Goal: Communication & Community: Answer question/provide support

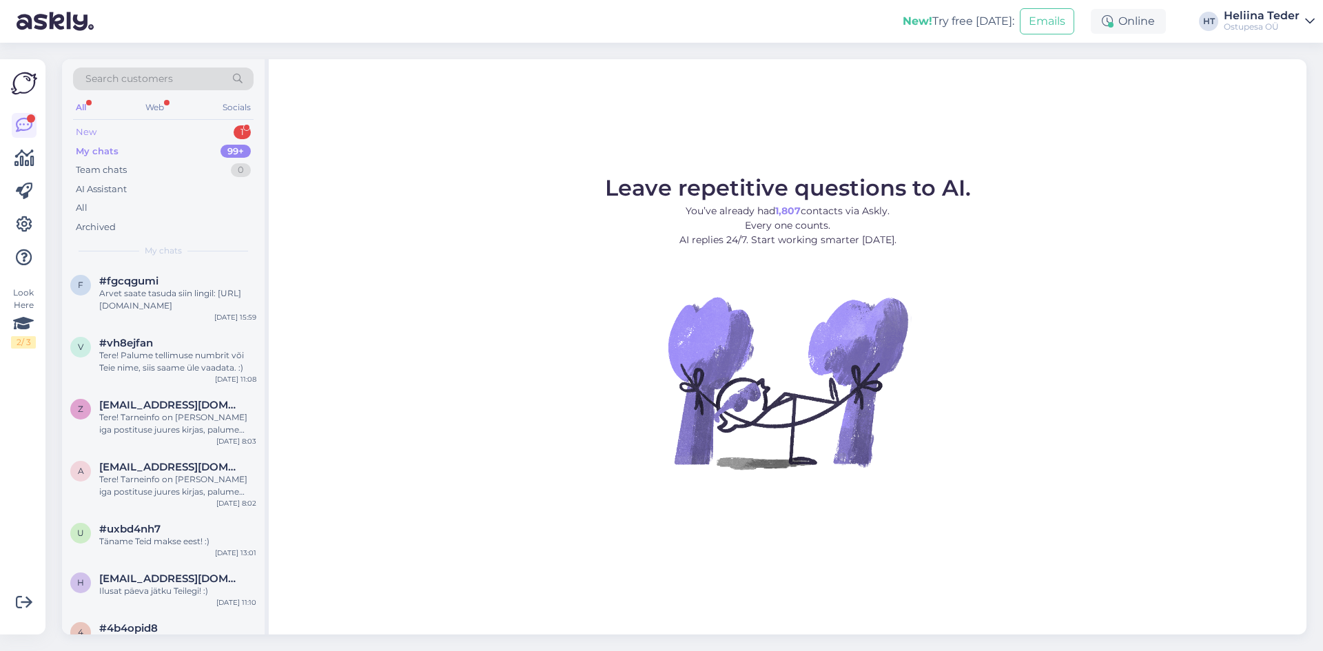
click at [150, 132] on div "New 1" at bounding box center [163, 132] width 181 height 19
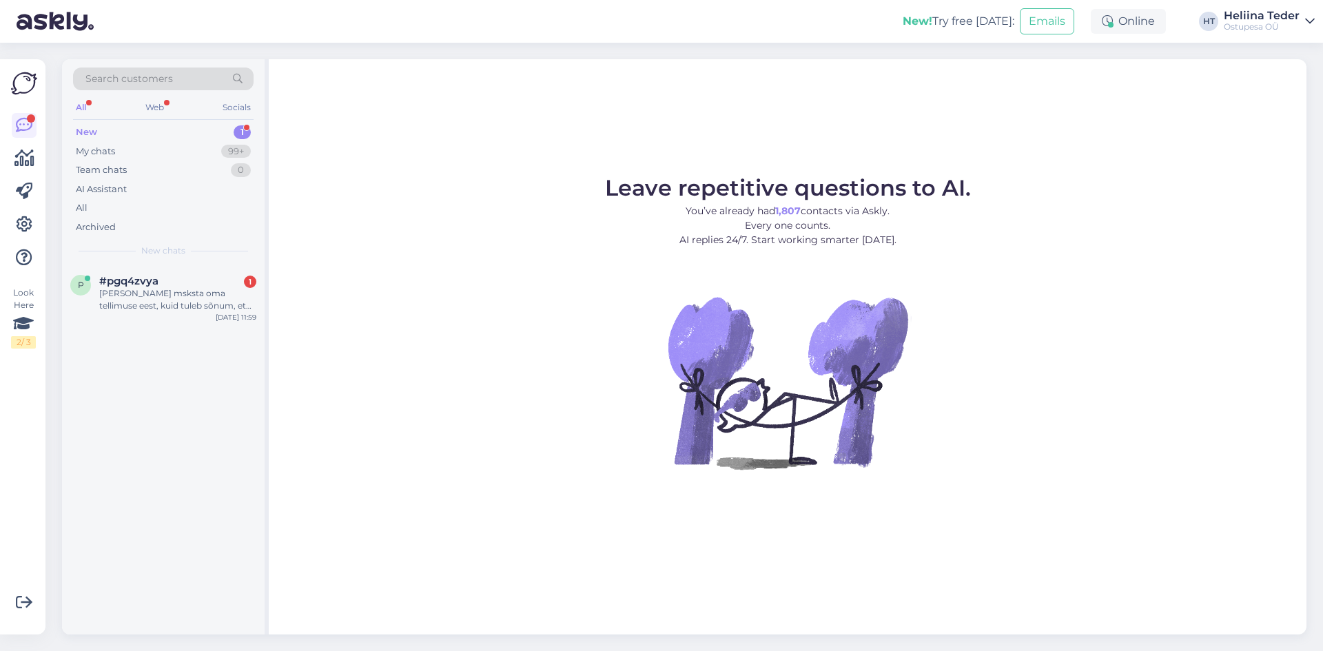
click at [156, 312] on div "[PERSON_NAME] msksta oma tellimuse eest, kuid tuleb sõnum, et on juba aegunud" at bounding box center [177, 299] width 157 height 25
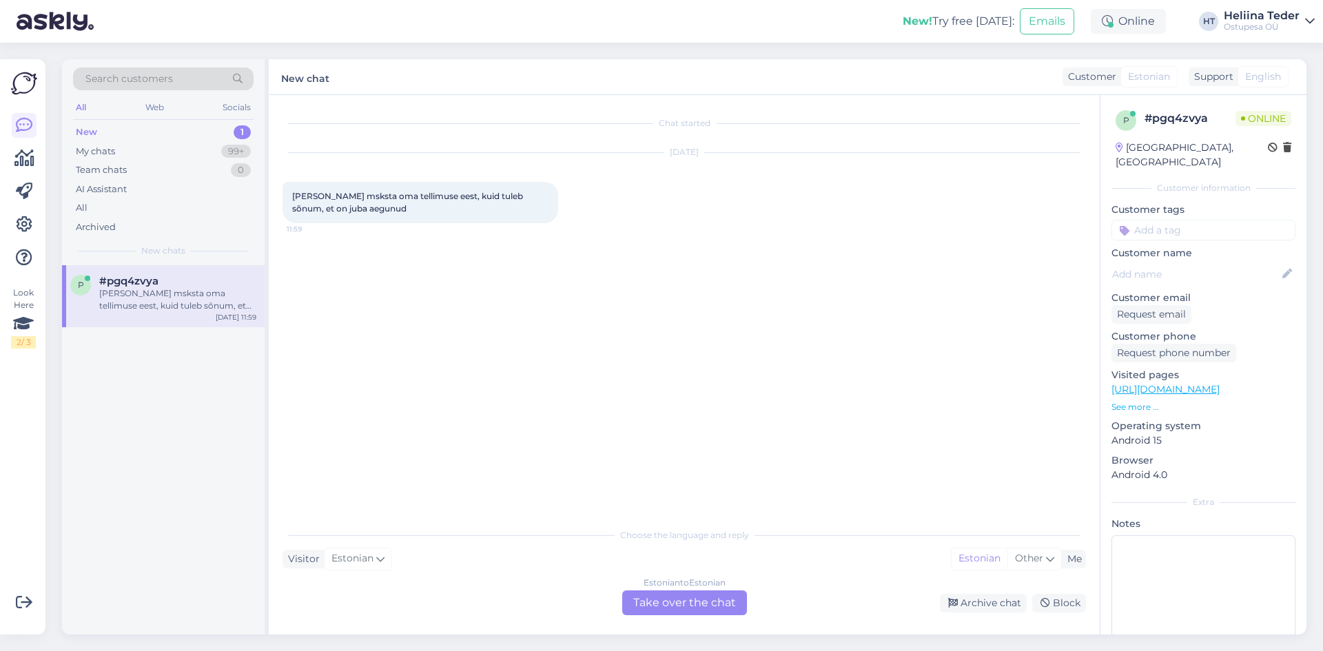
click at [618, 613] on div "Estonian to Estonian Take over the chat" at bounding box center [685, 603] width 136 height 25
click at [676, 604] on div "Estonian to Estonian Take over the chat" at bounding box center [684, 603] width 125 height 25
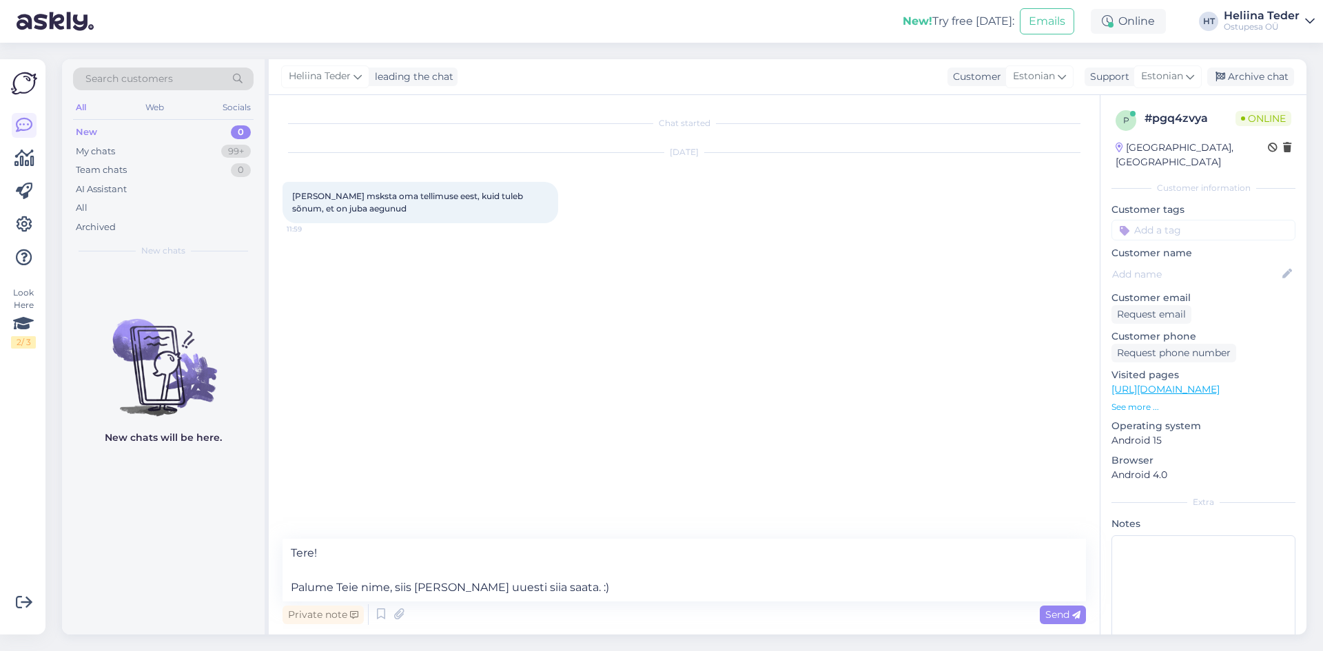
type textarea "Tere! Palume Teie nime, siis [PERSON_NAME] uuesti siia saata. :)"
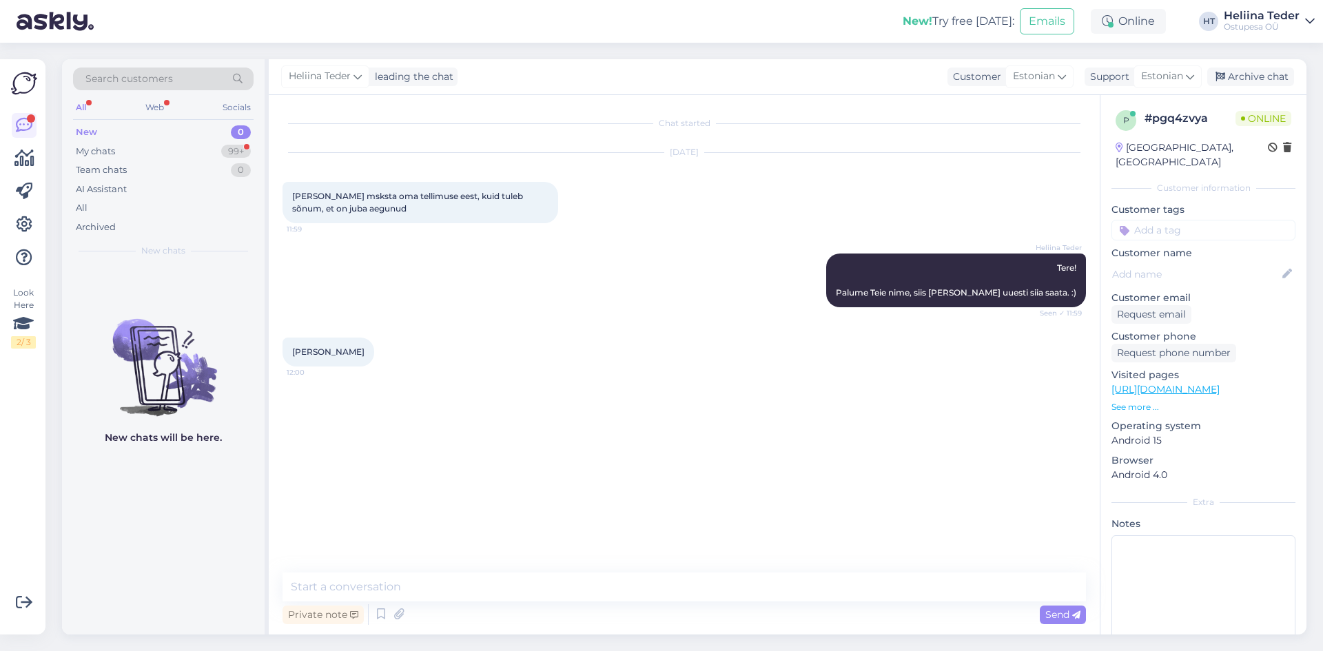
click at [330, 349] on span "[PERSON_NAME]" at bounding box center [328, 352] width 72 height 10
copy div "[PERSON_NAME] 12:00"
click at [398, 577] on textarea at bounding box center [685, 587] width 804 height 29
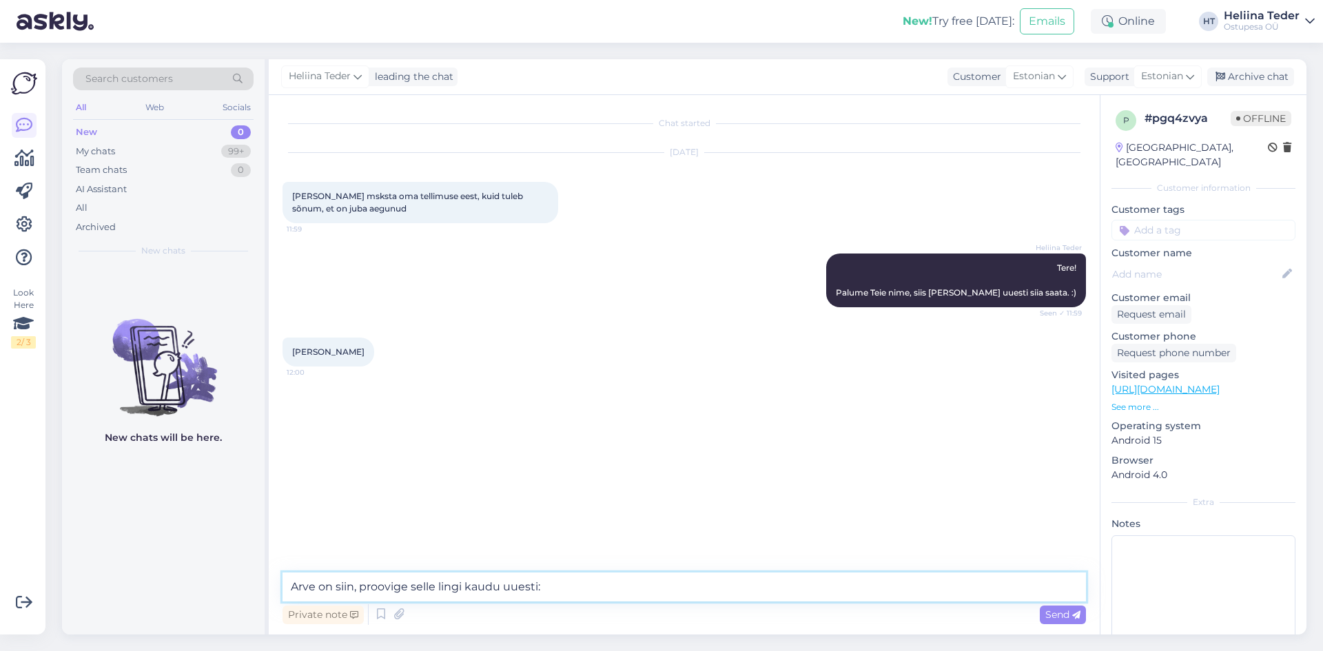
paste textarea "[URL][DOMAIN_NAME]"
type textarea "Arve on siin, proovige selle lingi kaudu uuesti: [URL][DOMAIN_NAME]"
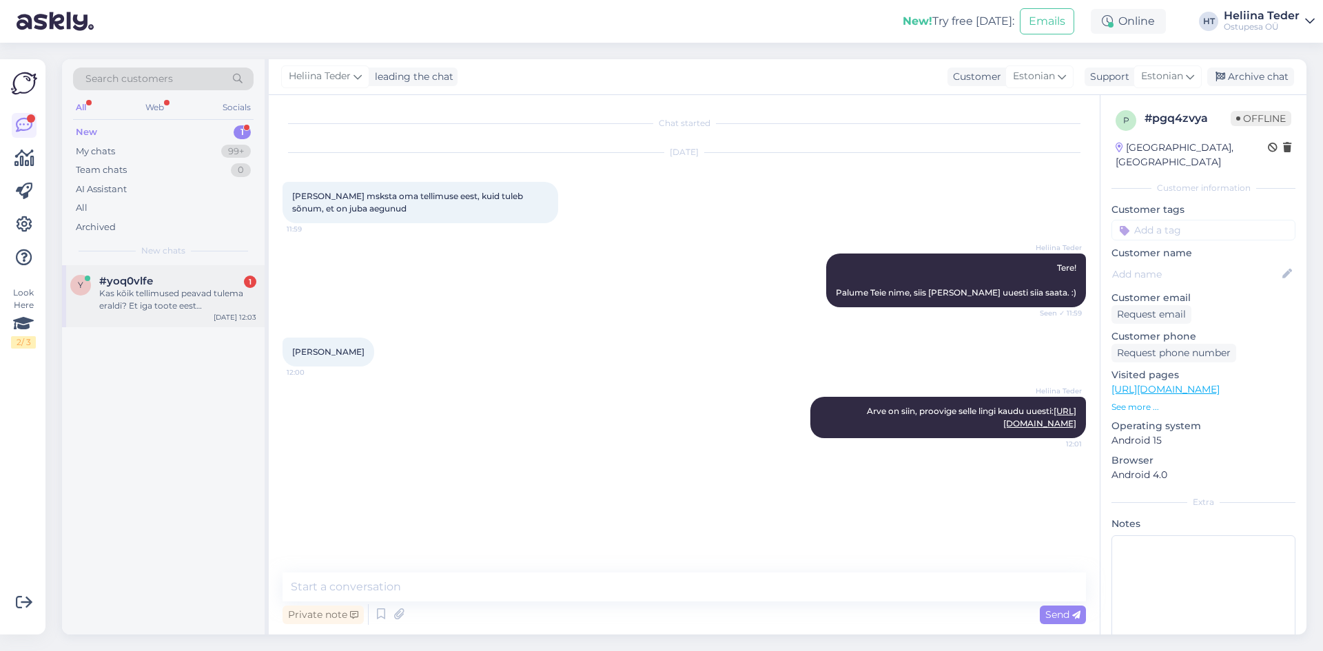
click at [223, 318] on div "[DATE] 12:03" at bounding box center [235, 317] width 43 height 10
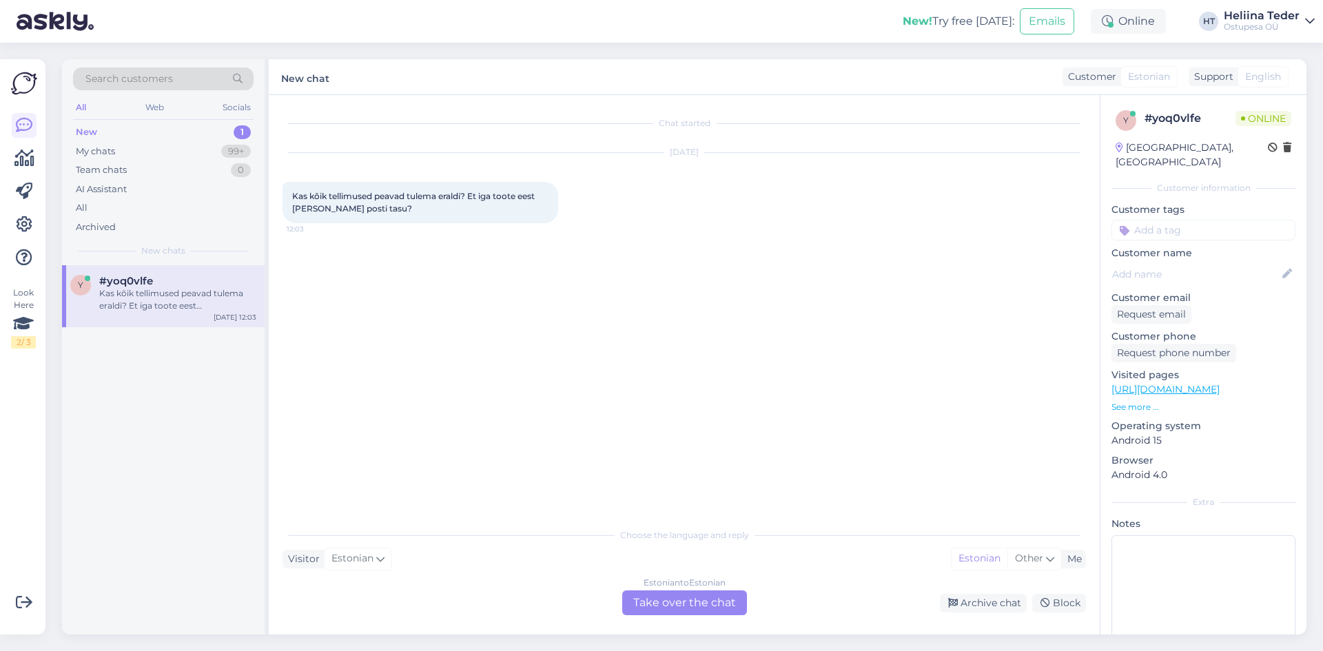
click at [673, 603] on div "Estonian to Estonian Take over the chat" at bounding box center [684, 603] width 125 height 25
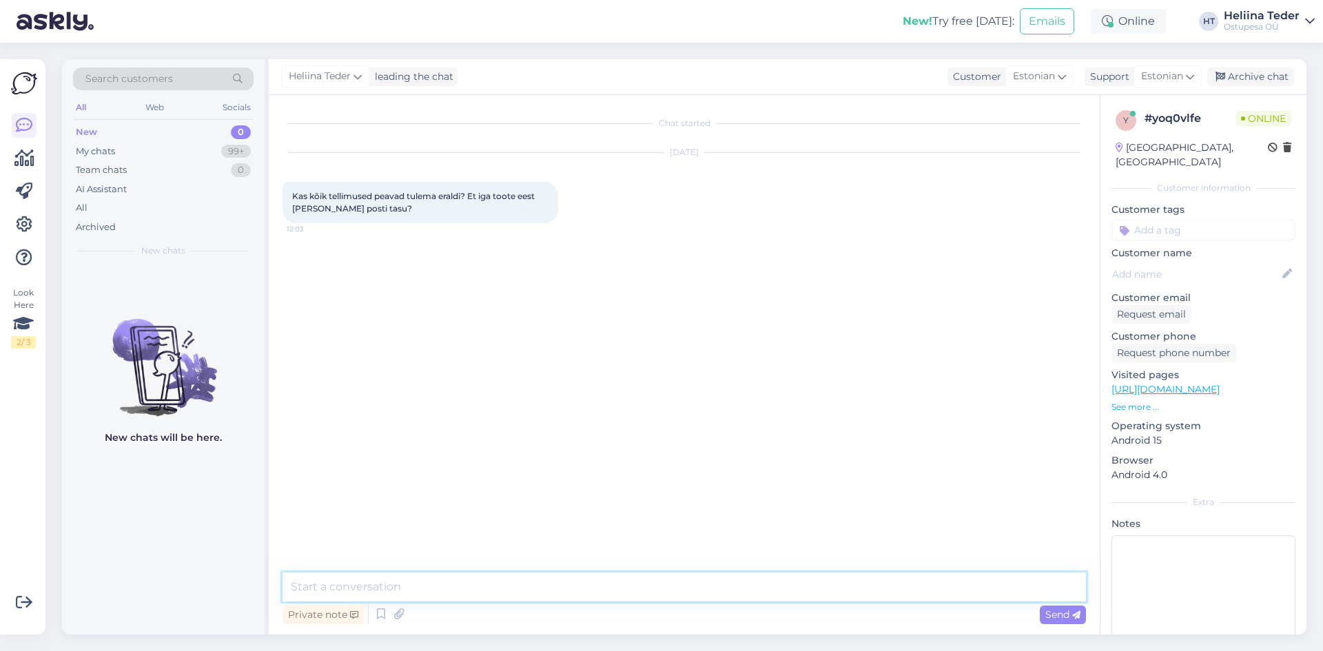
click at [416, 575] on textarea at bounding box center [685, 587] width 804 height 29
type textarea "Tere! Kui mõtlete e-[PERSON_NAME] tooteid, siis ei. Ühe ostukorvi kohta kehtib …"
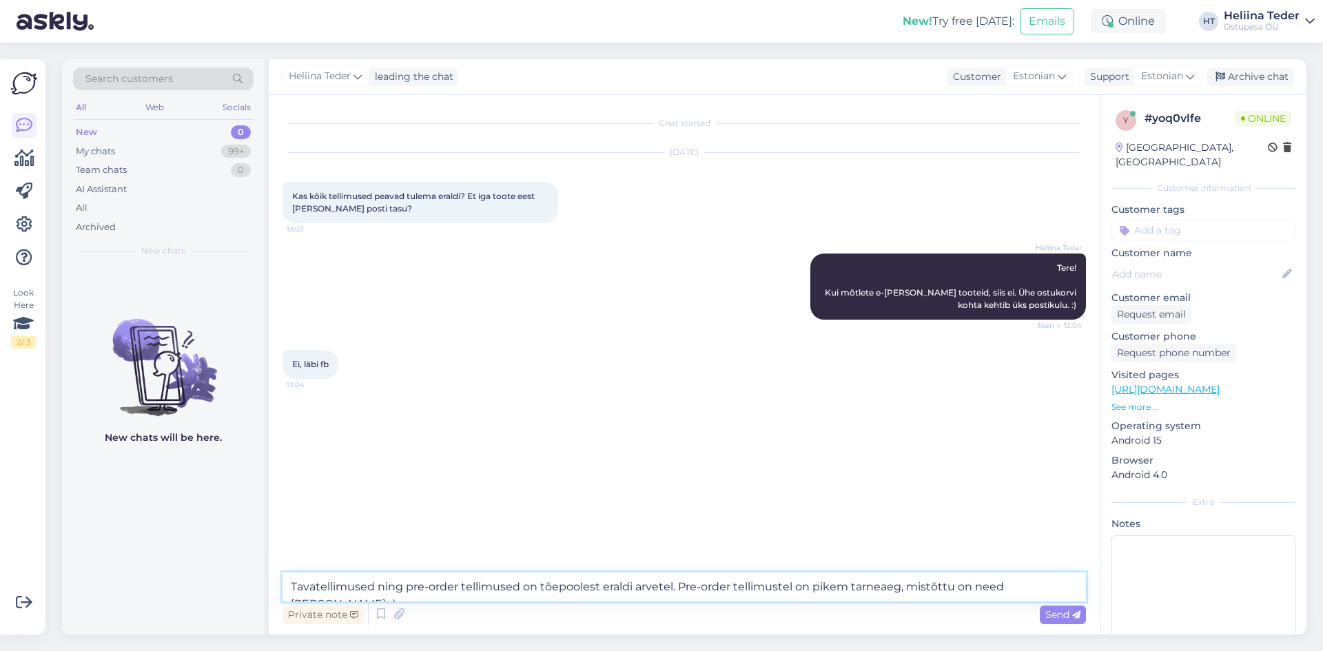
type textarea "Tavatellimused ning pre-order tellimused on tõepoolest eraldi arvetel. Pre-orde…"
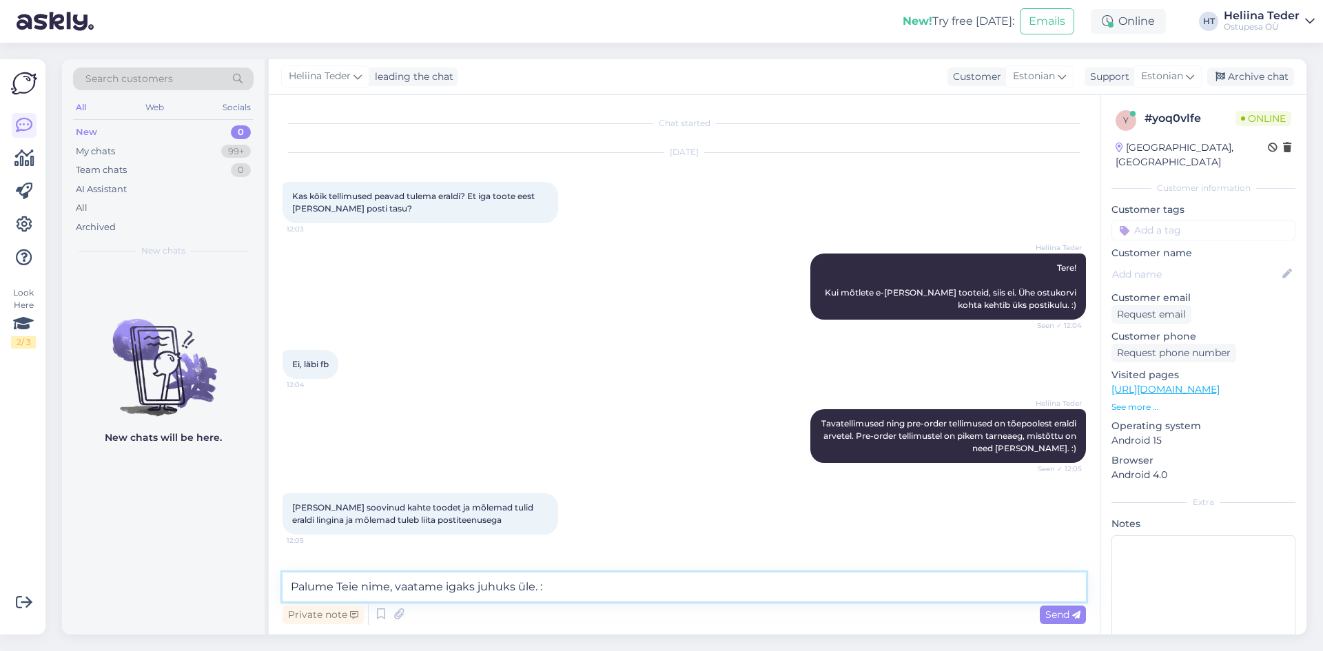
type textarea "Palume Teie nime, vaatame igaks juhuks üle. :)"
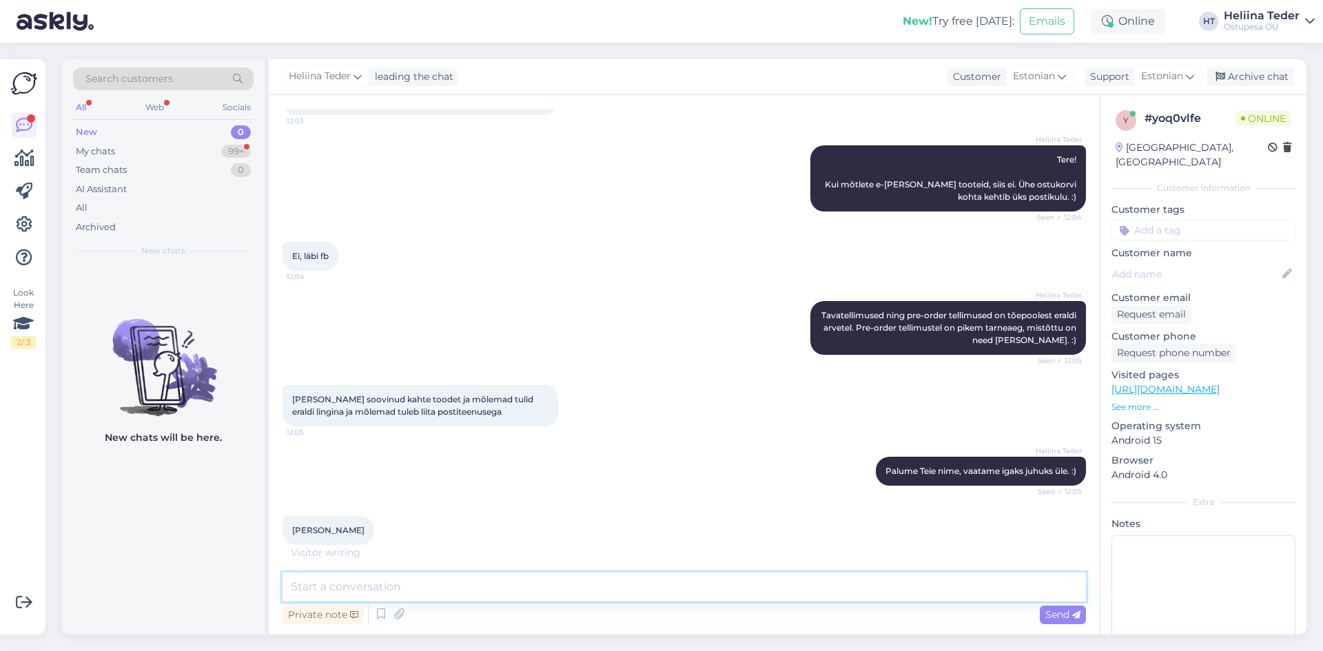
scroll to position [123, 0]
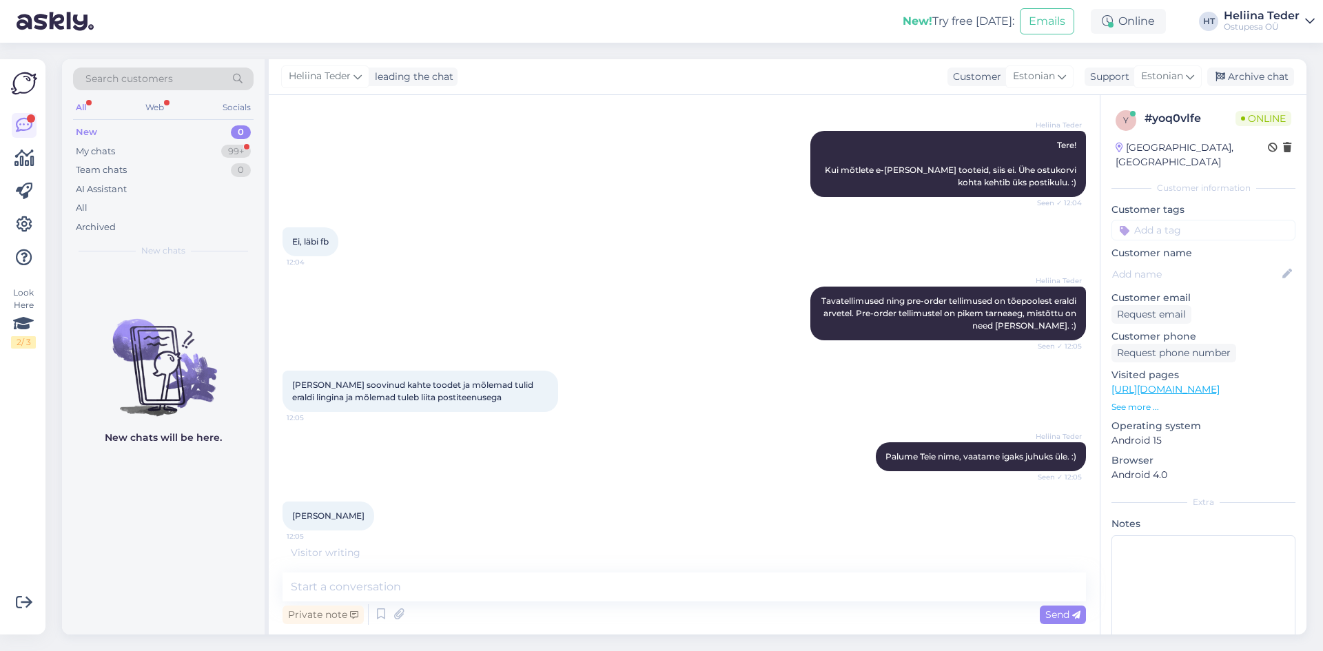
click at [337, 520] on span "[PERSON_NAME]" at bounding box center [328, 516] width 72 height 10
copy div "[PERSON_NAME] 12:05"
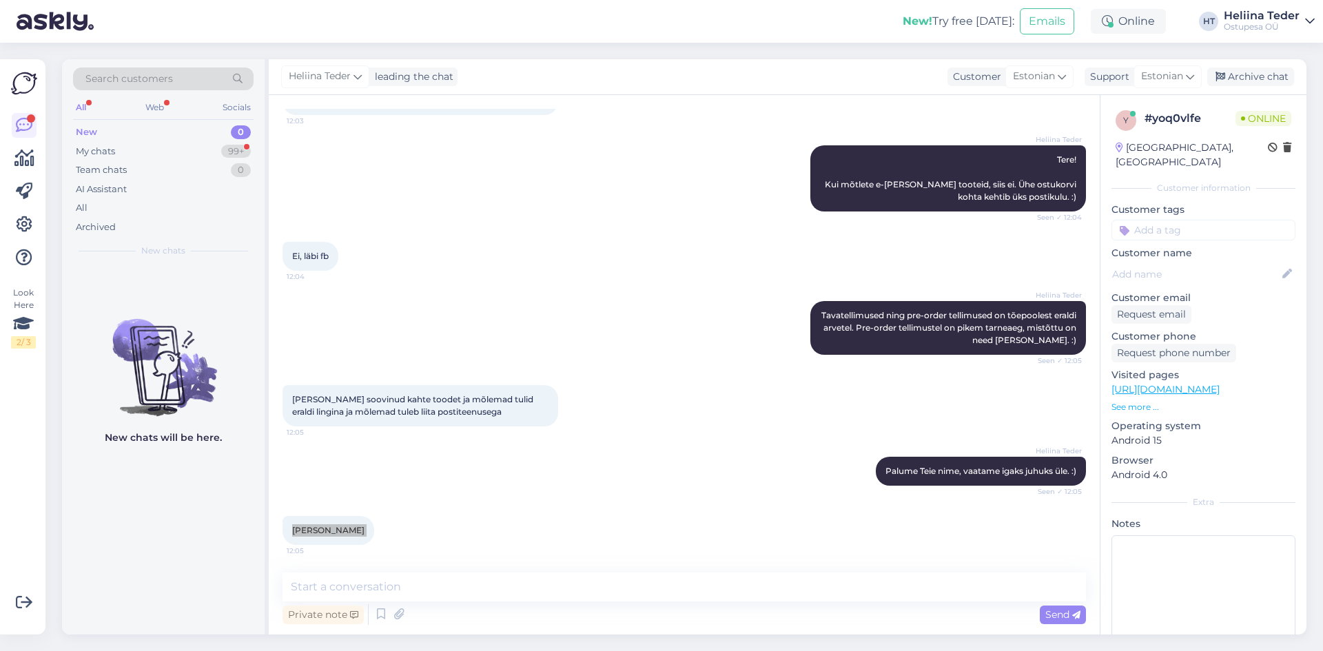
scroll to position [108, 0]
click at [429, 580] on textarea at bounding box center [685, 587] width 804 height 29
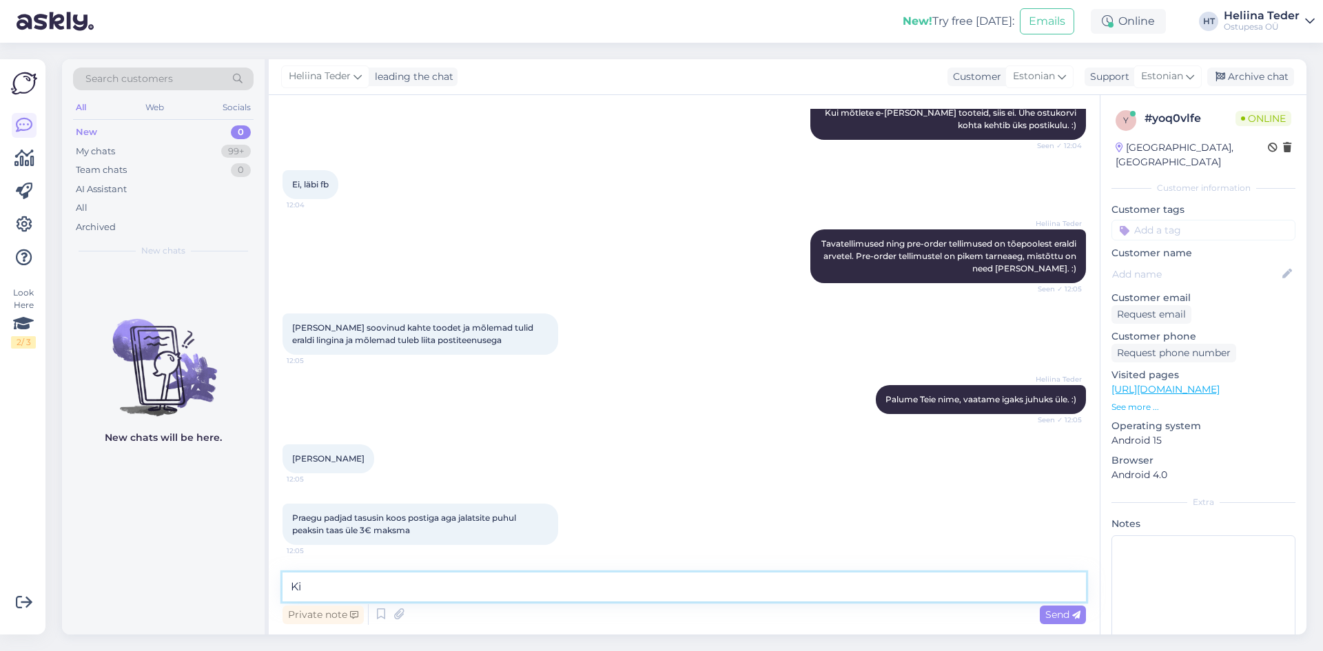
type textarea "K"
type textarea "[PERSON_NAME] Fb-s edasi, näeme, et [PERSON_NAME] kirjutanud. :)"
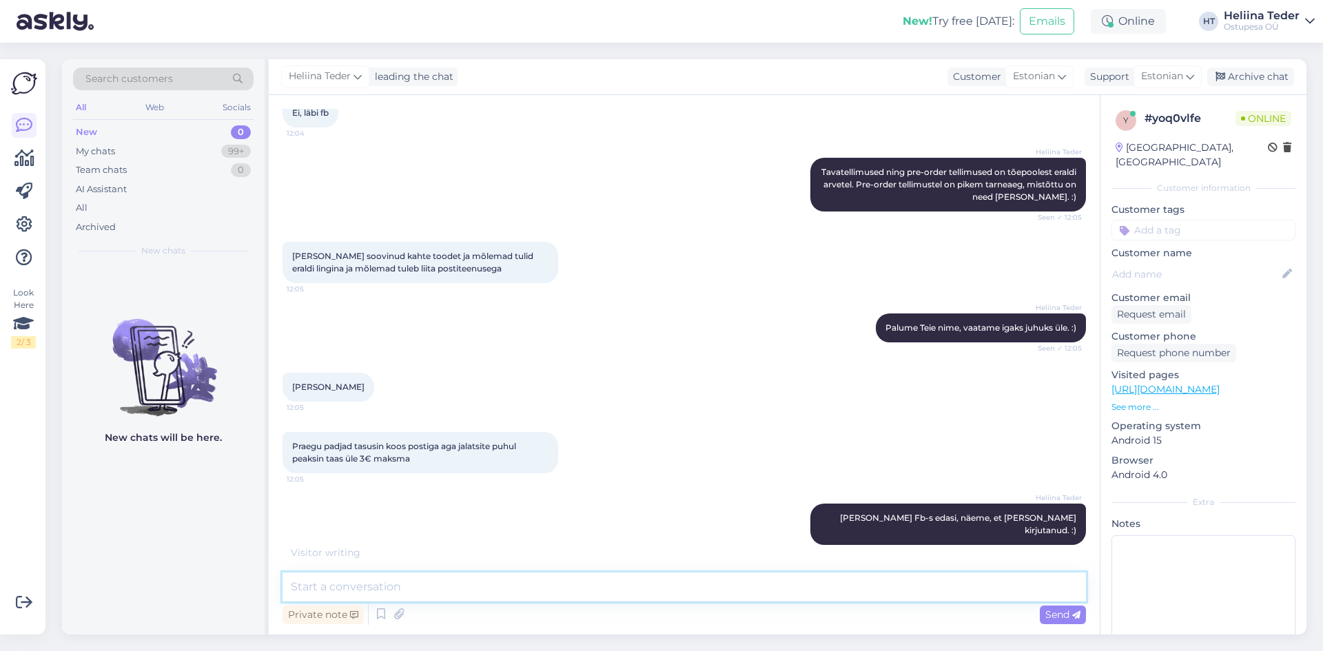
scroll to position [311, 0]
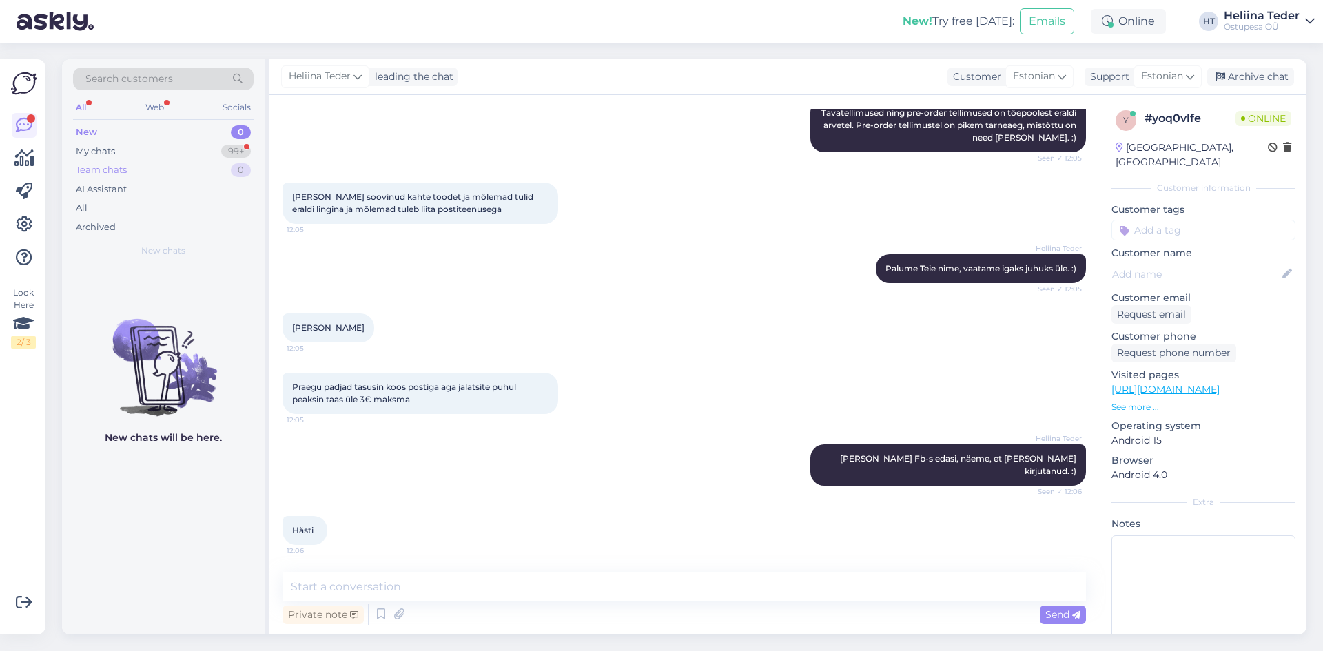
click at [121, 163] on div "Team chats 0" at bounding box center [163, 170] width 181 height 19
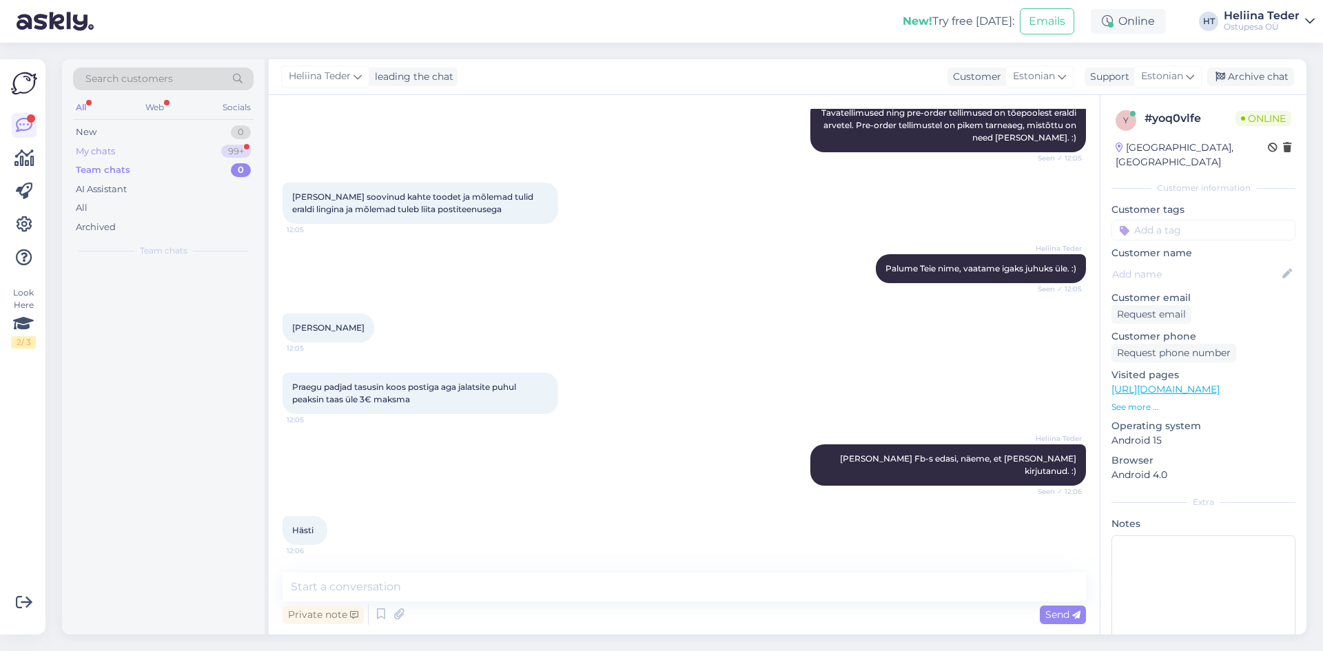
click at [116, 142] on div "My chats 99+" at bounding box center [163, 151] width 181 height 19
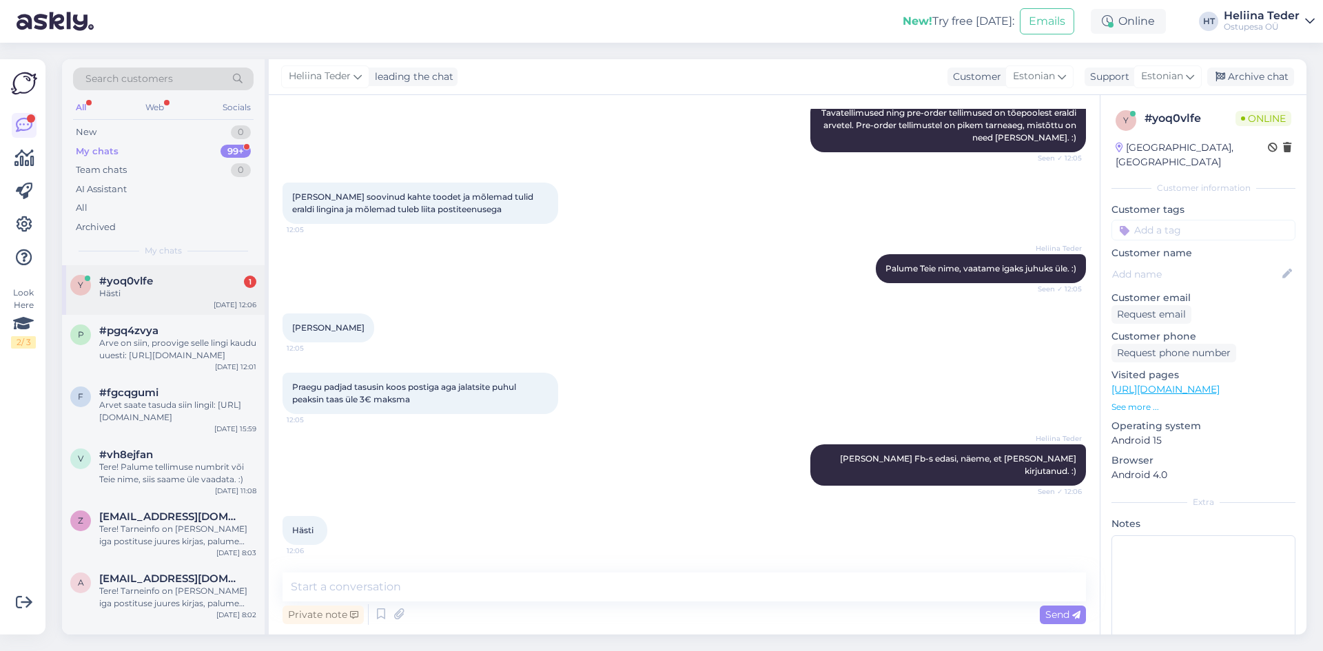
click at [152, 287] on span "#yoq0vlfe" at bounding box center [126, 281] width 54 height 12
